Goal: Task Accomplishment & Management: Manage account settings

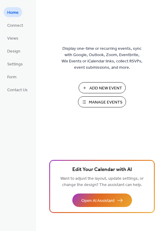
click at [97, 104] on span "Manage Events" at bounding box center [106, 102] width 34 height 6
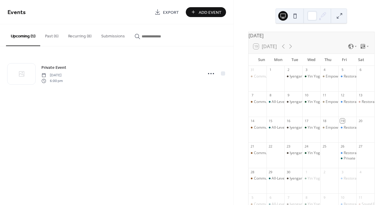
click at [50, 37] on button "Past (6)" at bounding box center [51, 34] width 23 height 21
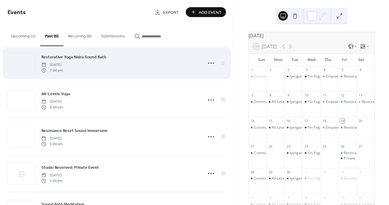
scroll to position [80, 0]
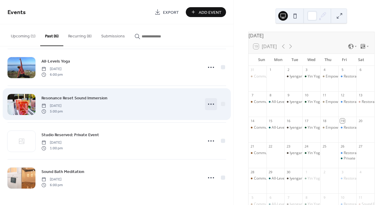
click at [211, 104] on icon at bounding box center [211, 105] width 10 height 10
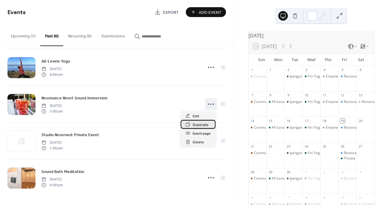
click at [201, 124] on span "Duplicate" at bounding box center [201, 125] width 16 height 6
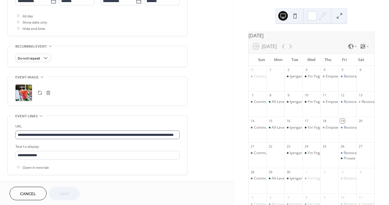
scroll to position [182, 0]
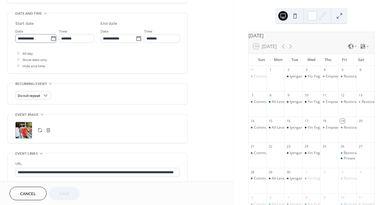
click at [51, 40] on icon at bounding box center [53, 39] width 6 height 6
click at [50, 40] on input "**********" at bounding box center [32, 38] width 35 height 9
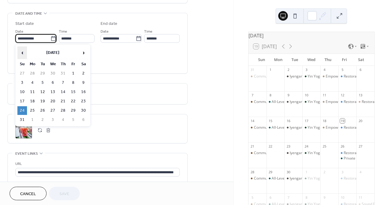
click at [22, 51] on span "‹" at bounding box center [22, 53] width 9 height 12
click at [82, 53] on span "›" at bounding box center [83, 53] width 9 height 12
click at [21, 102] on td "21" at bounding box center [22, 101] width 10 height 9
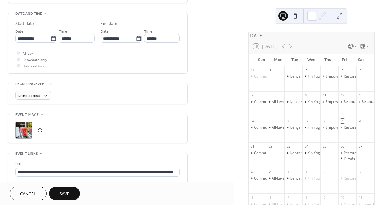
type input "**********"
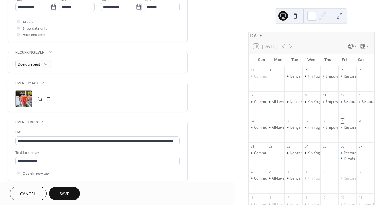
scroll to position [217, 0]
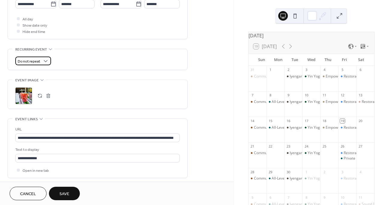
click at [37, 62] on span "Do not repeat" at bounding box center [29, 61] width 22 height 7
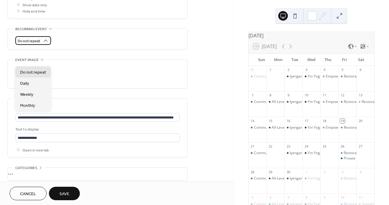
scroll to position [240, 0]
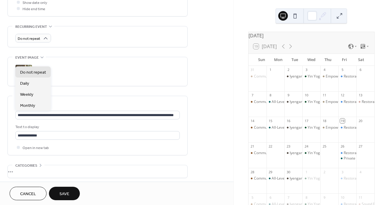
click at [78, 36] on div "Do not repeat" at bounding box center [97, 38] width 164 height 9
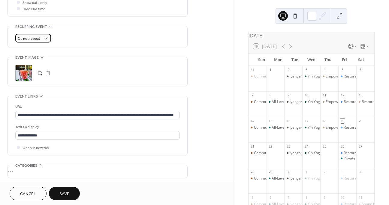
click at [37, 40] on span "Do not repeat" at bounding box center [29, 38] width 22 height 7
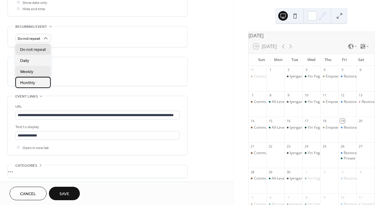
click at [29, 80] on span "Monthly" at bounding box center [27, 83] width 15 height 6
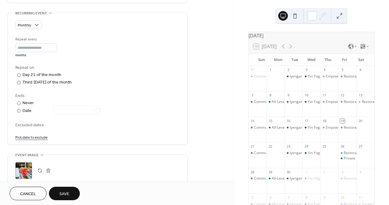
scroll to position [264, 0]
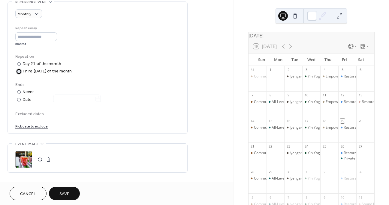
click at [51, 73] on div "Third Sunday of the month" at bounding box center [46, 71] width 49 height 6
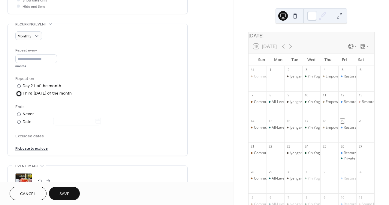
scroll to position [241, 0]
click at [35, 42] on div "Monthly Repeat every * months Repeat on ​ Day 21 of the month ​ Third Sunday of…" at bounding box center [97, 92] width 164 height 120
click at [29, 38] on span "Monthly" at bounding box center [24, 37] width 13 height 7
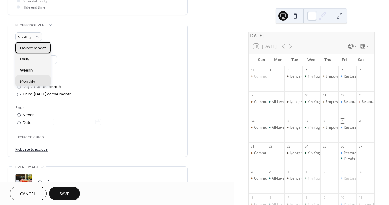
click at [29, 53] on div "Do not repeat" at bounding box center [32, 47] width 35 height 11
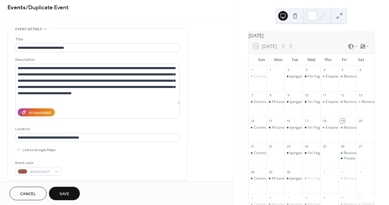
scroll to position [0, 0]
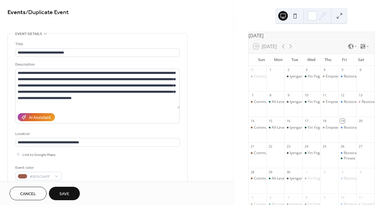
click at [70, 195] on button "Save" at bounding box center [64, 193] width 31 height 13
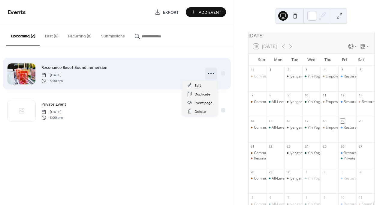
click at [212, 73] on icon at bounding box center [211, 74] width 10 height 10
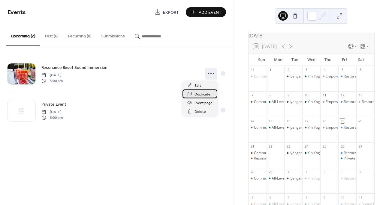
click at [203, 95] on span "Duplicate" at bounding box center [202, 94] width 16 height 6
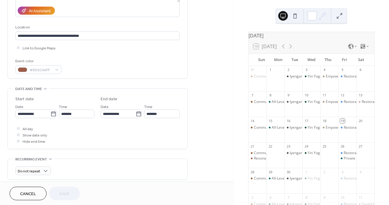
scroll to position [111, 0]
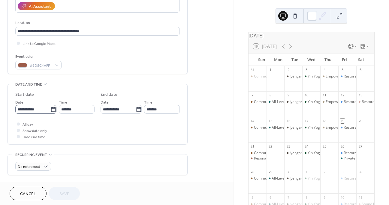
click at [55, 110] on icon at bounding box center [53, 110] width 6 height 6
click at [50, 110] on input "**********" at bounding box center [32, 109] width 35 height 9
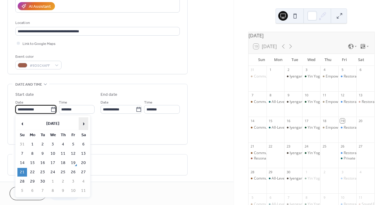
click at [84, 126] on span "›" at bounding box center [83, 124] width 9 height 12
click at [24, 180] on td "26" at bounding box center [22, 182] width 10 height 9
type input "**********"
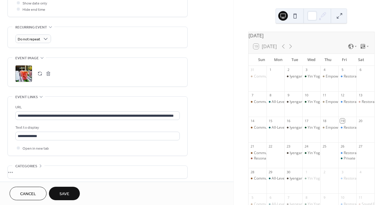
scroll to position [240, 0]
click at [67, 196] on span "Save" at bounding box center [64, 194] width 10 height 6
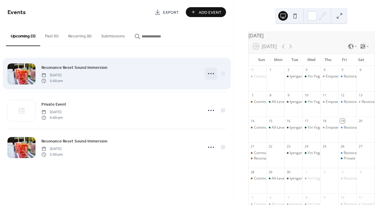
click at [210, 73] on circle at bounding box center [210, 73] width 1 height 1
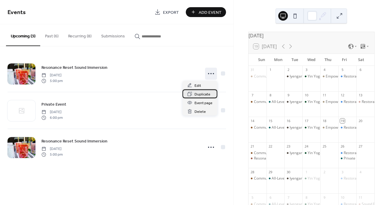
click at [202, 95] on span "Duplicate" at bounding box center [202, 94] width 16 height 6
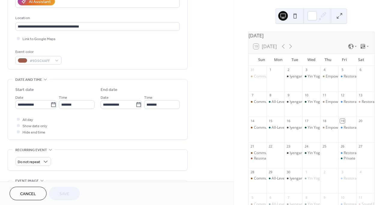
scroll to position [113, 0]
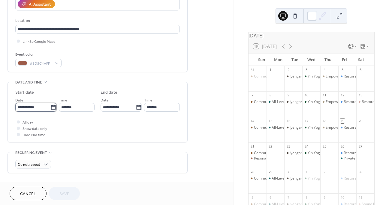
click at [31, 105] on input "**********" at bounding box center [32, 107] width 35 height 9
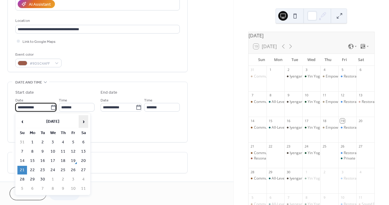
click at [81, 122] on span "›" at bounding box center [83, 122] width 9 height 12
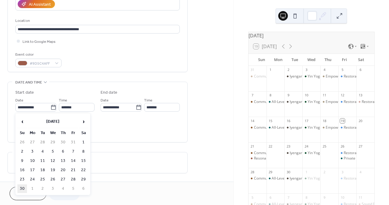
click at [20, 186] on td "30" at bounding box center [22, 189] width 10 height 9
type input "**********"
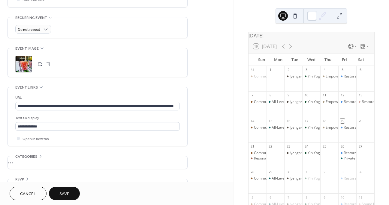
scroll to position [265, 0]
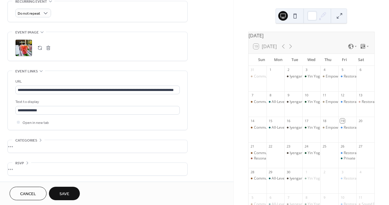
click at [73, 191] on button "Save" at bounding box center [64, 193] width 31 height 13
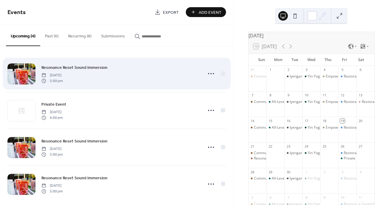
scroll to position [6, 0]
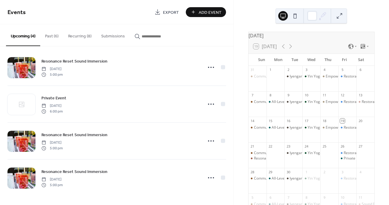
click at [86, 34] on button "Recurring (8)" at bounding box center [79, 34] width 33 height 21
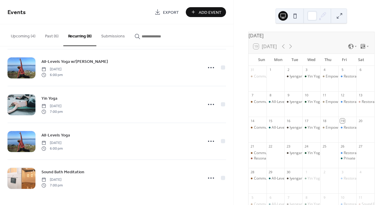
scroll to position [154, 0]
